Goal: Navigation & Orientation: Find specific page/section

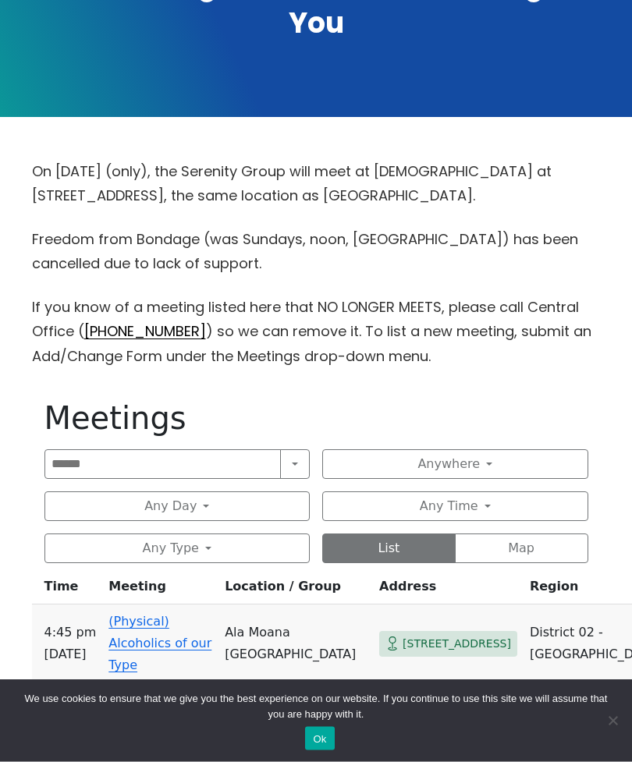
scroll to position [346, 0]
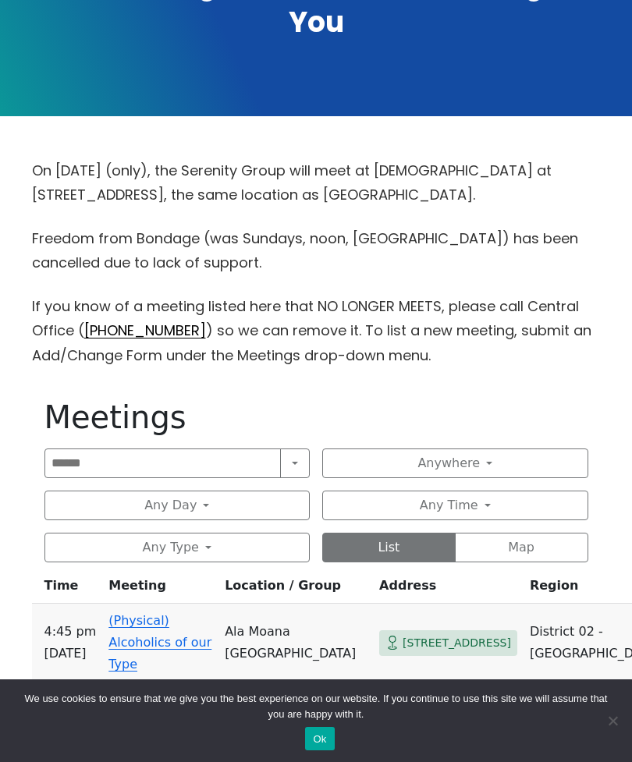
click at [253, 506] on button "Any Day" at bounding box center [177, 506] width 266 height 30
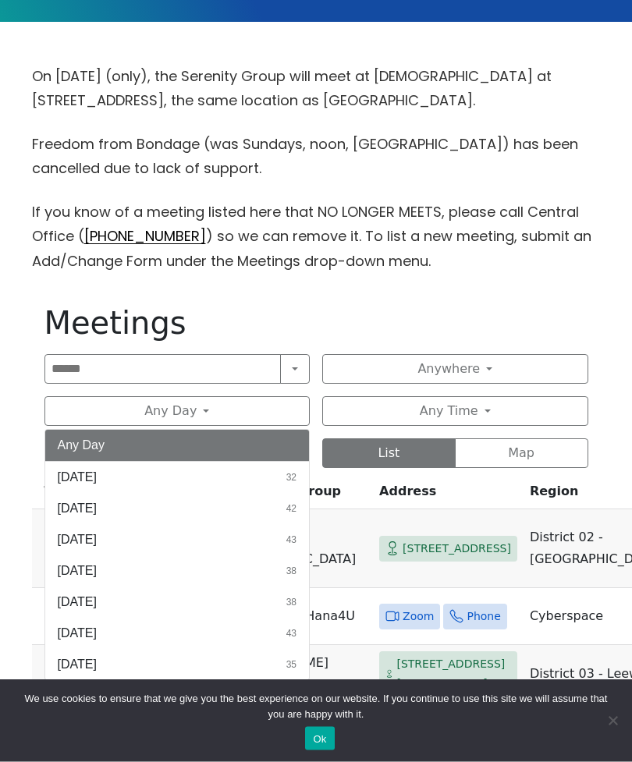
click at [112, 636] on button "[DATE] 43" at bounding box center [177, 634] width 265 height 31
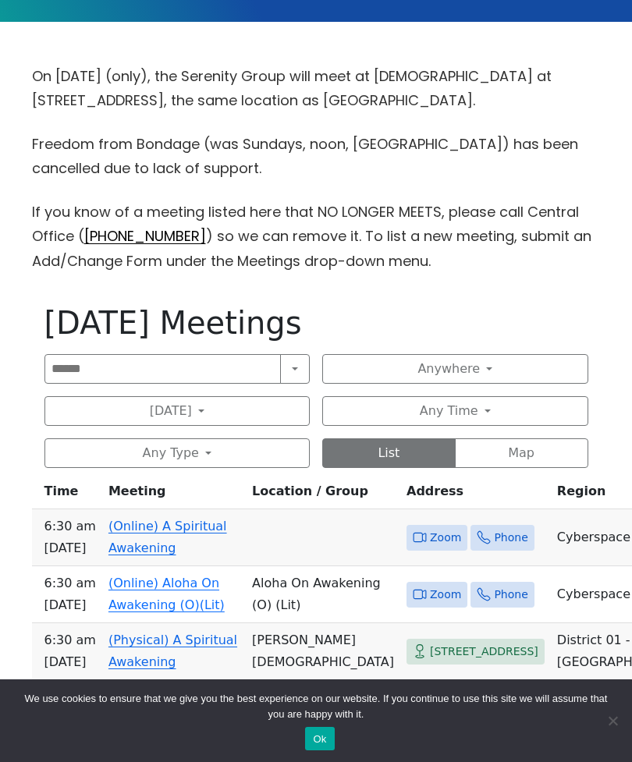
click at [518, 414] on button "Any Time" at bounding box center [455, 411] width 266 height 30
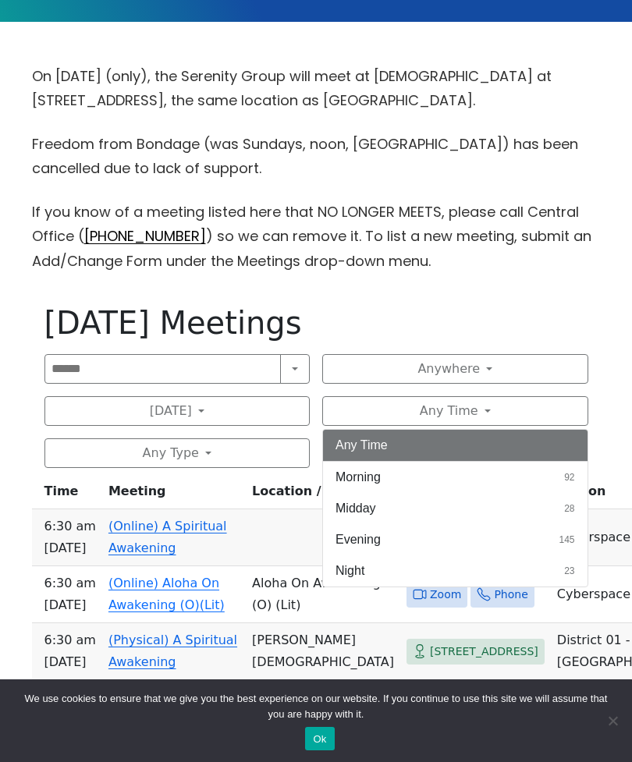
click at [440, 539] on button "Evening 145" at bounding box center [455, 539] width 265 height 31
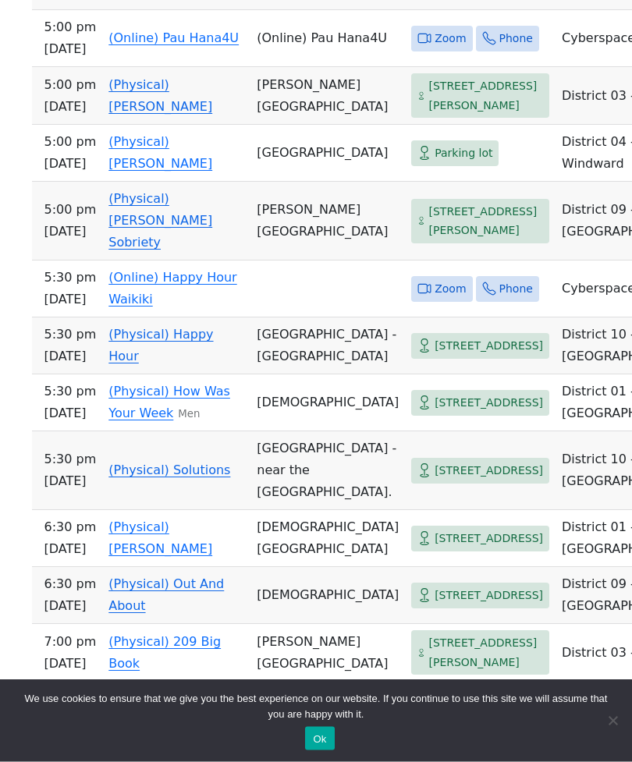
scroll to position [999, 0]
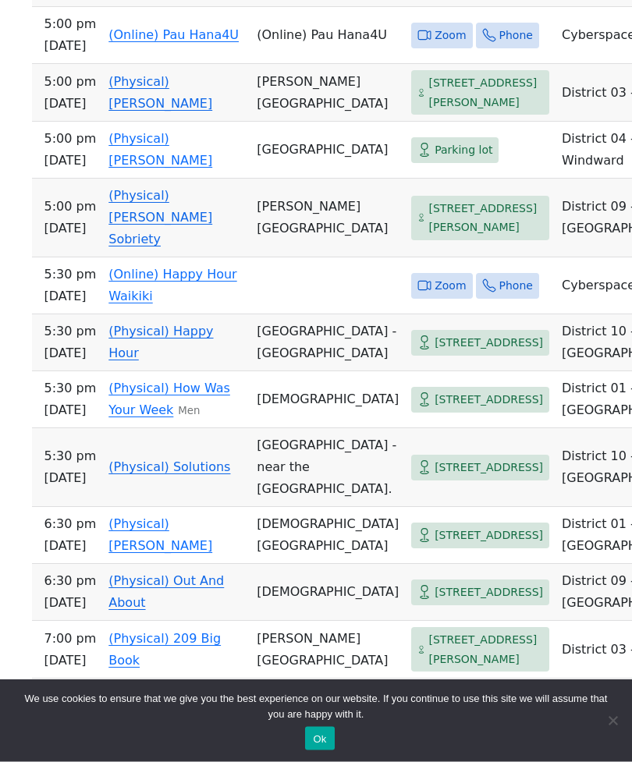
click at [325, 751] on button "Ok" at bounding box center [319, 738] width 29 height 23
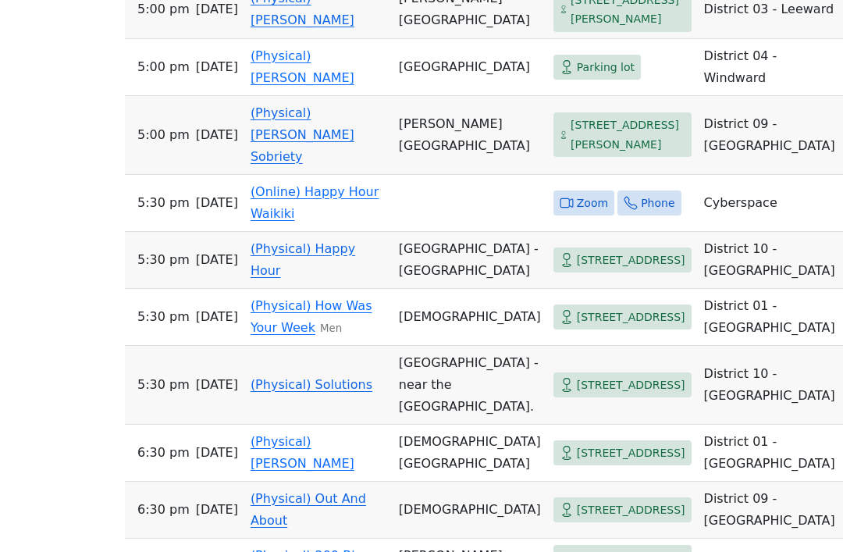
scroll to position [953, 0]
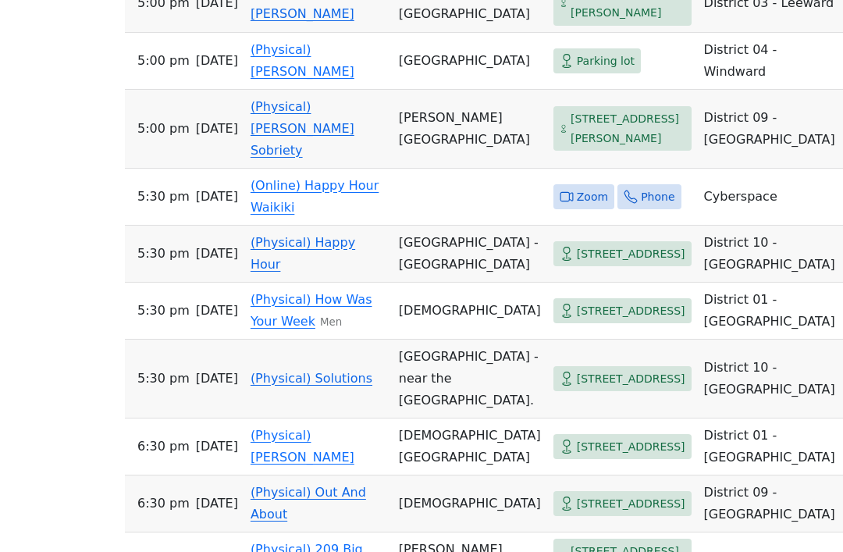
click at [455, 282] on td "[GEOGRAPHIC_DATA] - [GEOGRAPHIC_DATA]" at bounding box center [469, 253] width 154 height 57
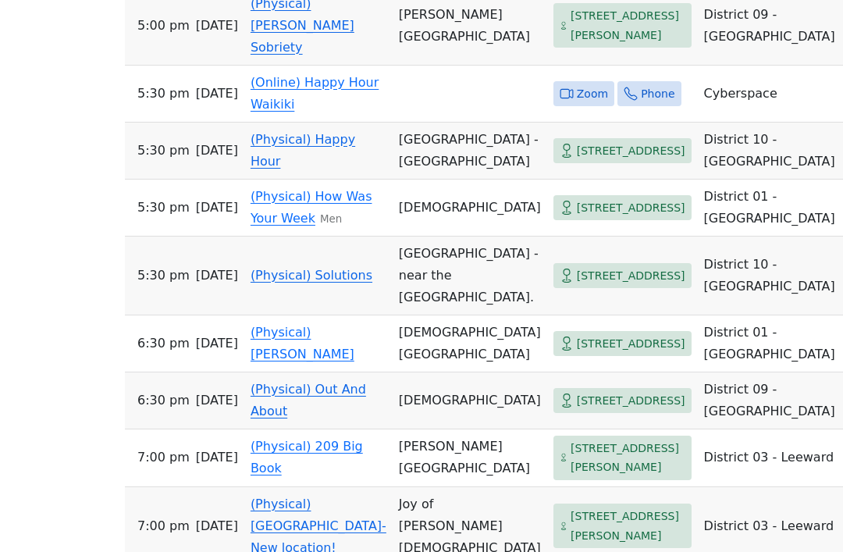
scroll to position [1055, 0]
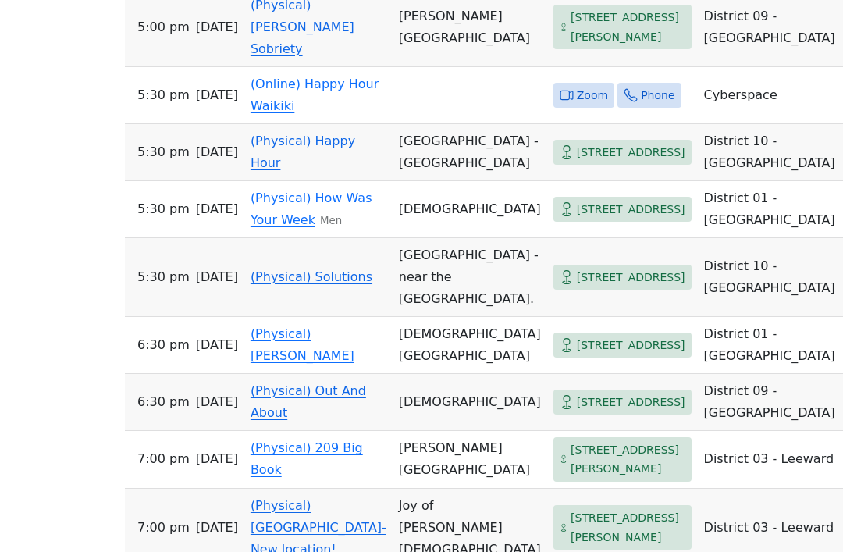
click at [631, 317] on td "District 10 - [GEOGRAPHIC_DATA]" at bounding box center [773, 277] width 150 height 79
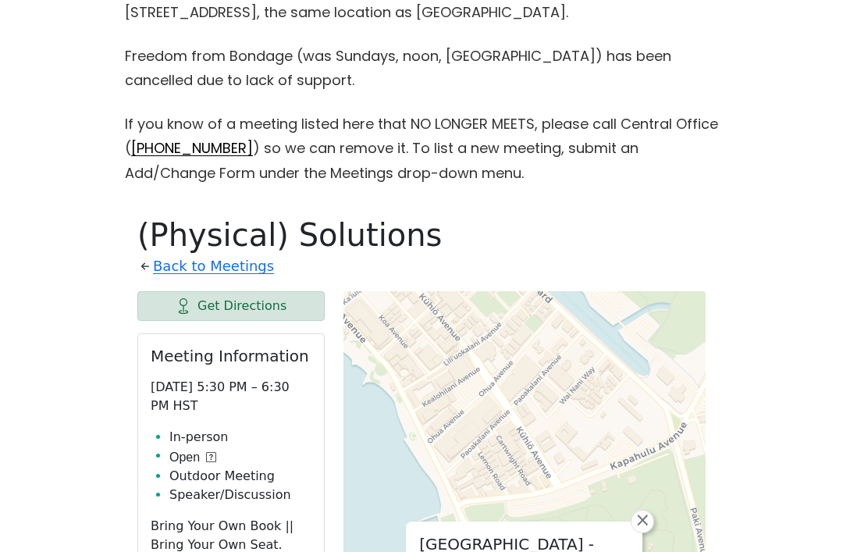
scroll to position [496, 0]
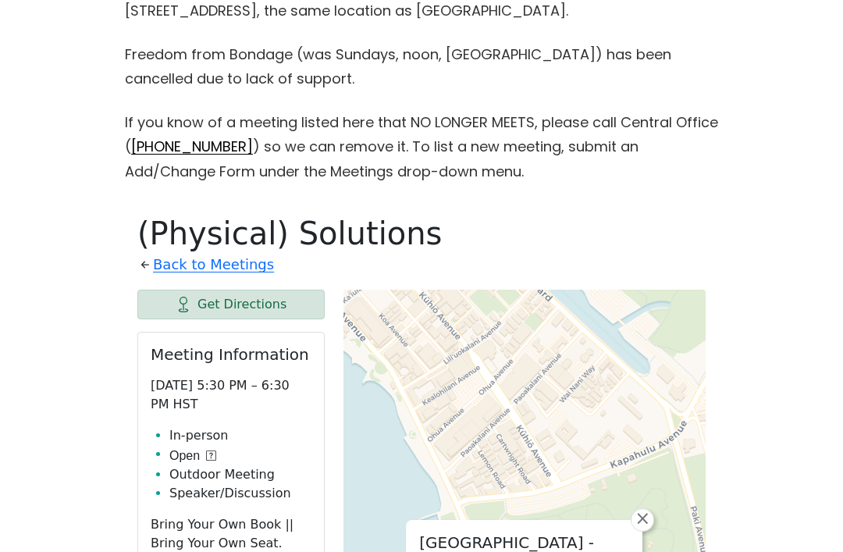
click at [227, 256] on link "Back to Meetings" at bounding box center [213, 265] width 121 height 25
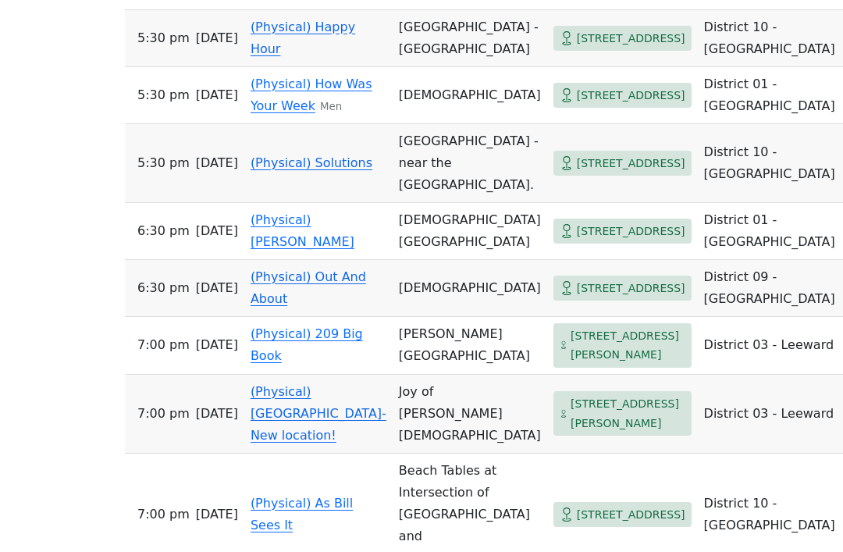
scroll to position [1164, 0]
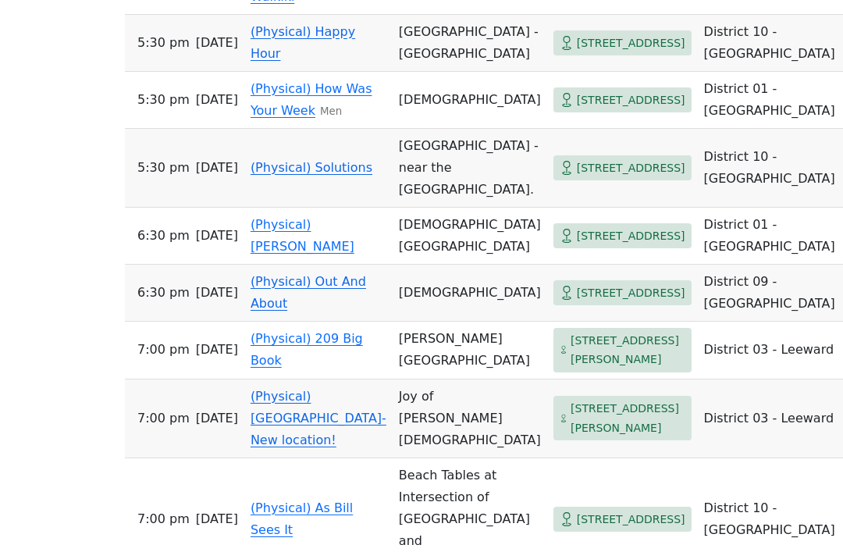
click at [631, 72] on td "District 10 - [GEOGRAPHIC_DATA]" at bounding box center [773, 43] width 150 height 57
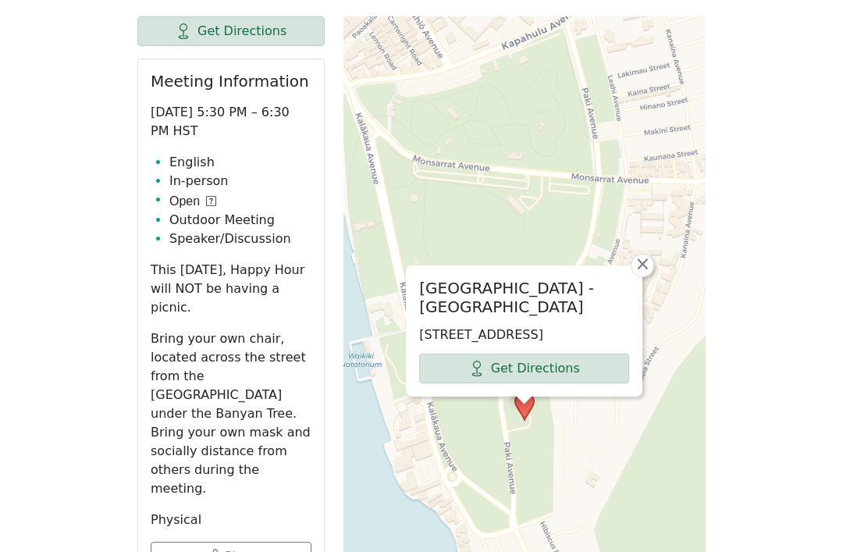
scroll to position [772, 0]
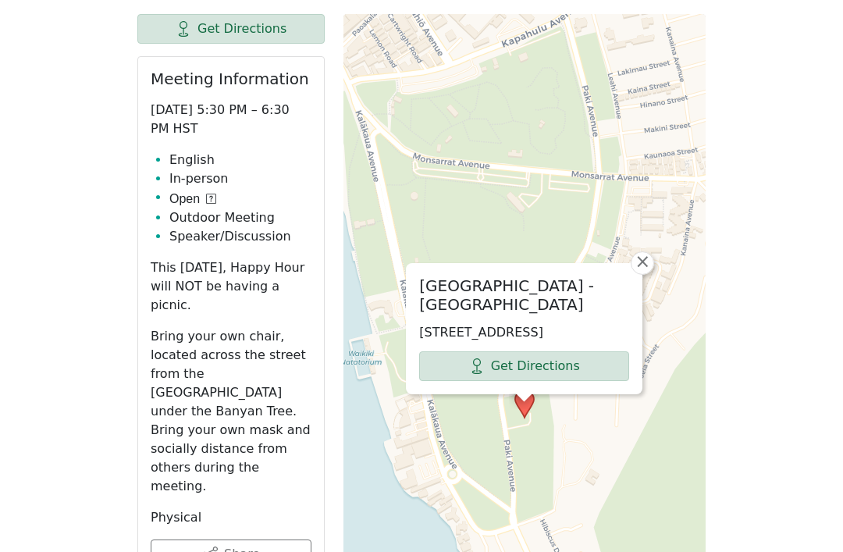
click at [631, 252] on span "×" at bounding box center [642, 261] width 16 height 19
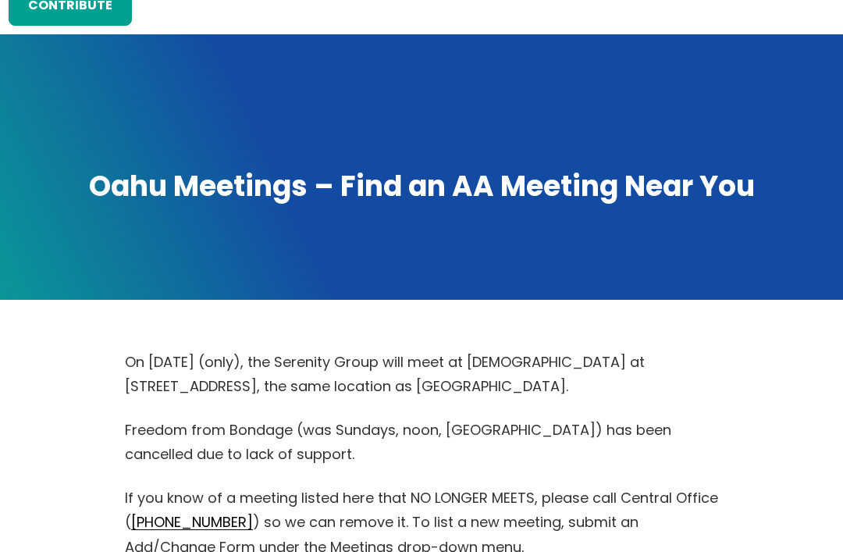
scroll to position [0, 0]
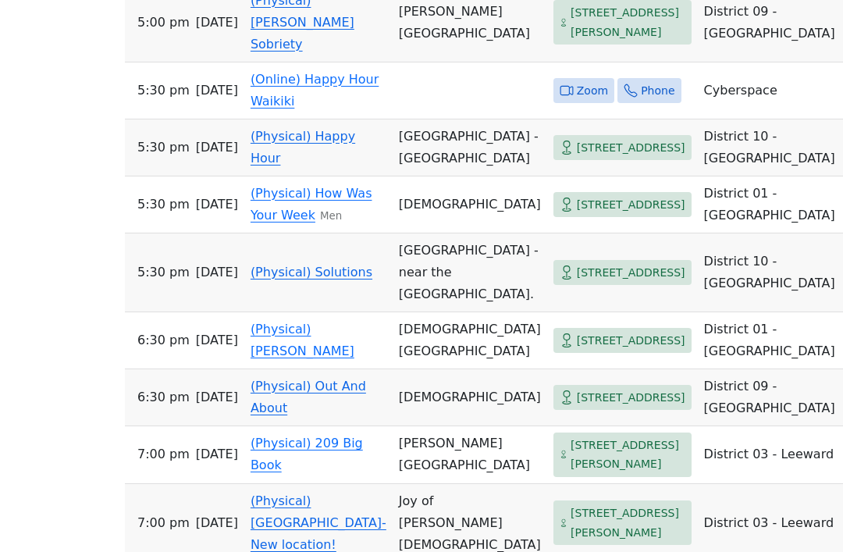
scroll to position [1059, 0]
click at [631, 313] on td "District 10 - [GEOGRAPHIC_DATA]" at bounding box center [773, 273] width 150 height 79
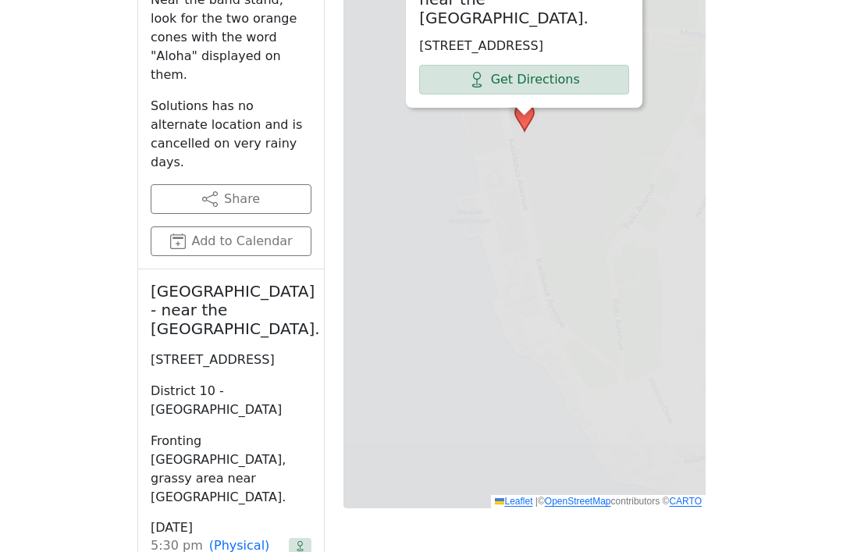
scroll to position [697, 0]
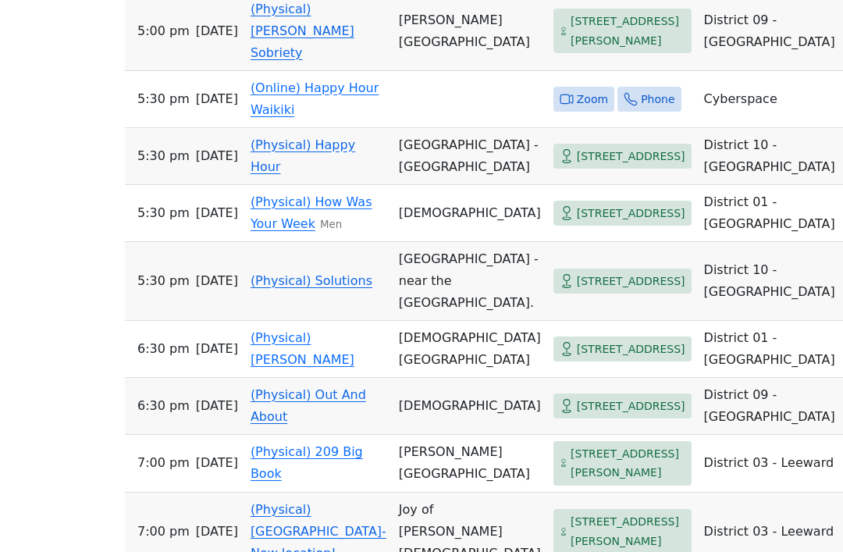
scroll to position [1049, 0]
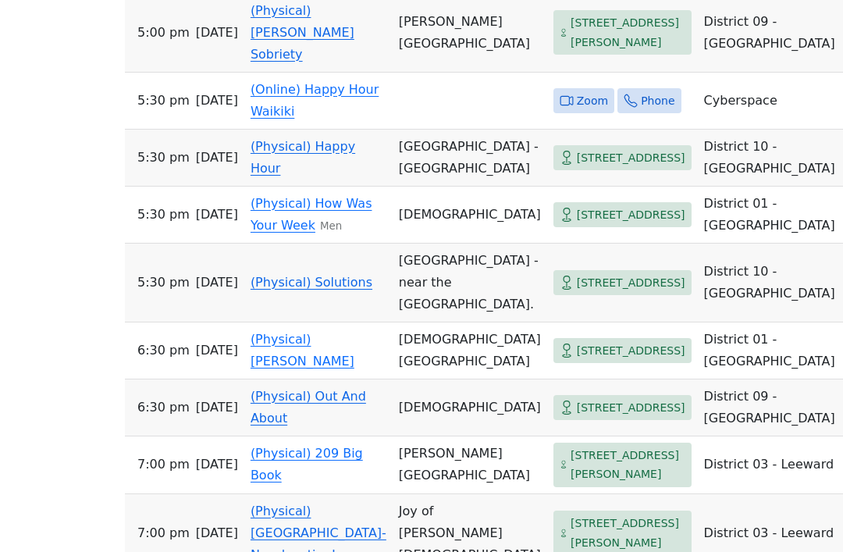
click at [631, 186] on td "District 10 - [GEOGRAPHIC_DATA]" at bounding box center [773, 158] width 150 height 57
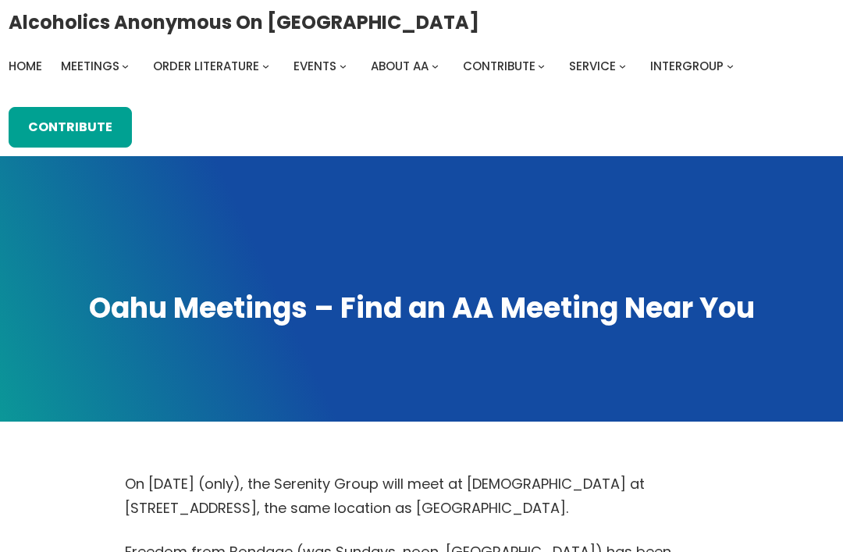
scroll to position [1099, 0]
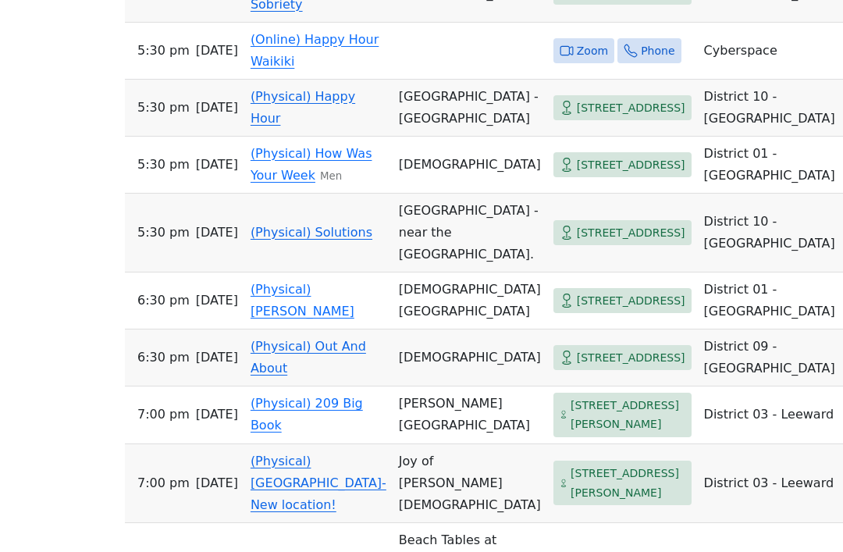
click at [631, 272] on td "District 10 - [GEOGRAPHIC_DATA]" at bounding box center [773, 233] width 150 height 79
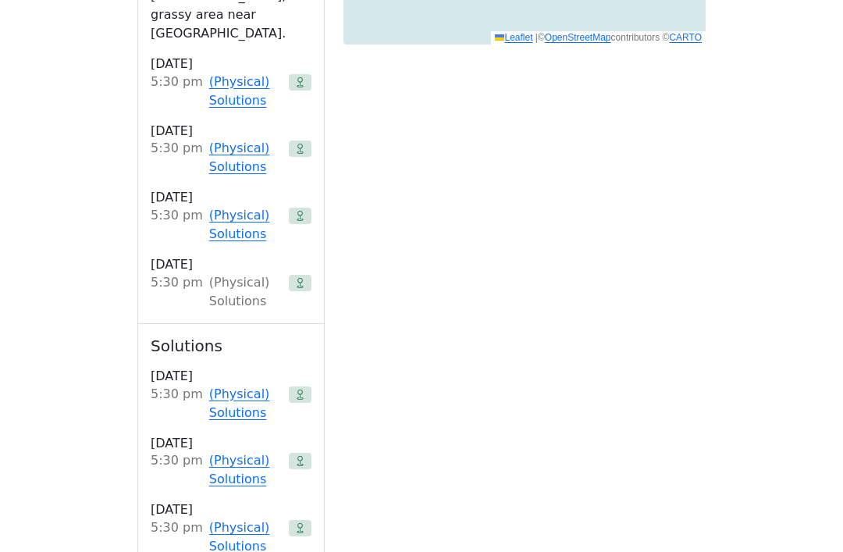
scroll to position [1523, 0]
click at [233, 272] on div "(Physical) Solutions" at bounding box center [245, 290] width 73 height 37
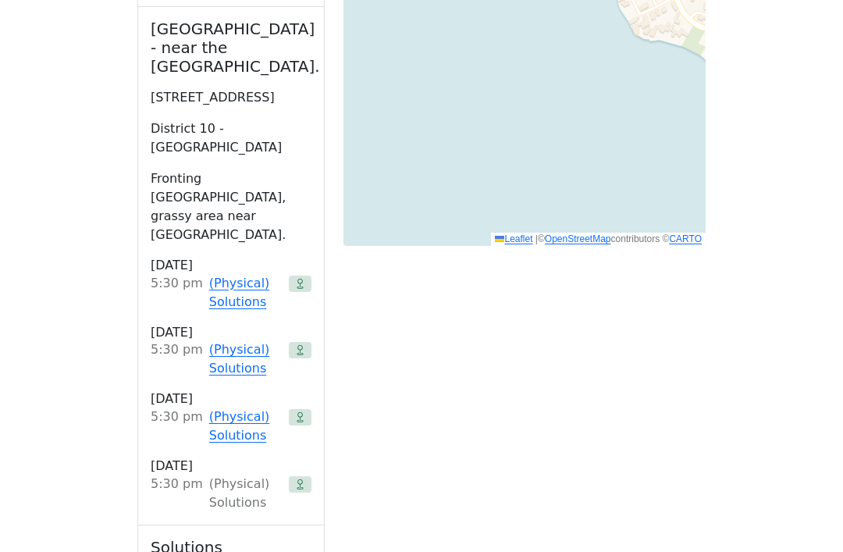
scroll to position [1280, 0]
